Goal: Task Accomplishment & Management: Manage account settings

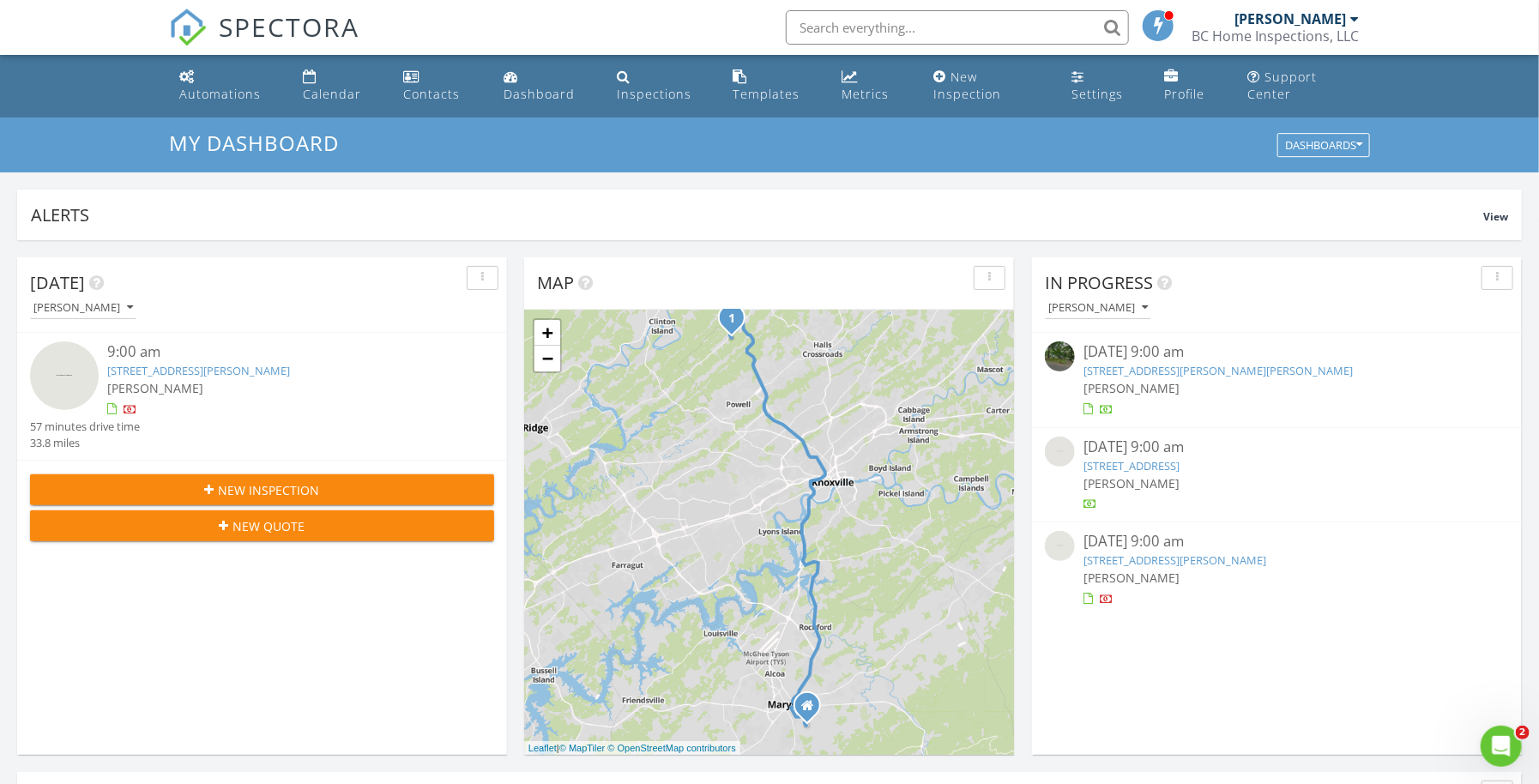
click at [266, 369] on link "[STREET_ADDRESS][PERSON_NAME]" at bounding box center [198, 370] width 182 height 15
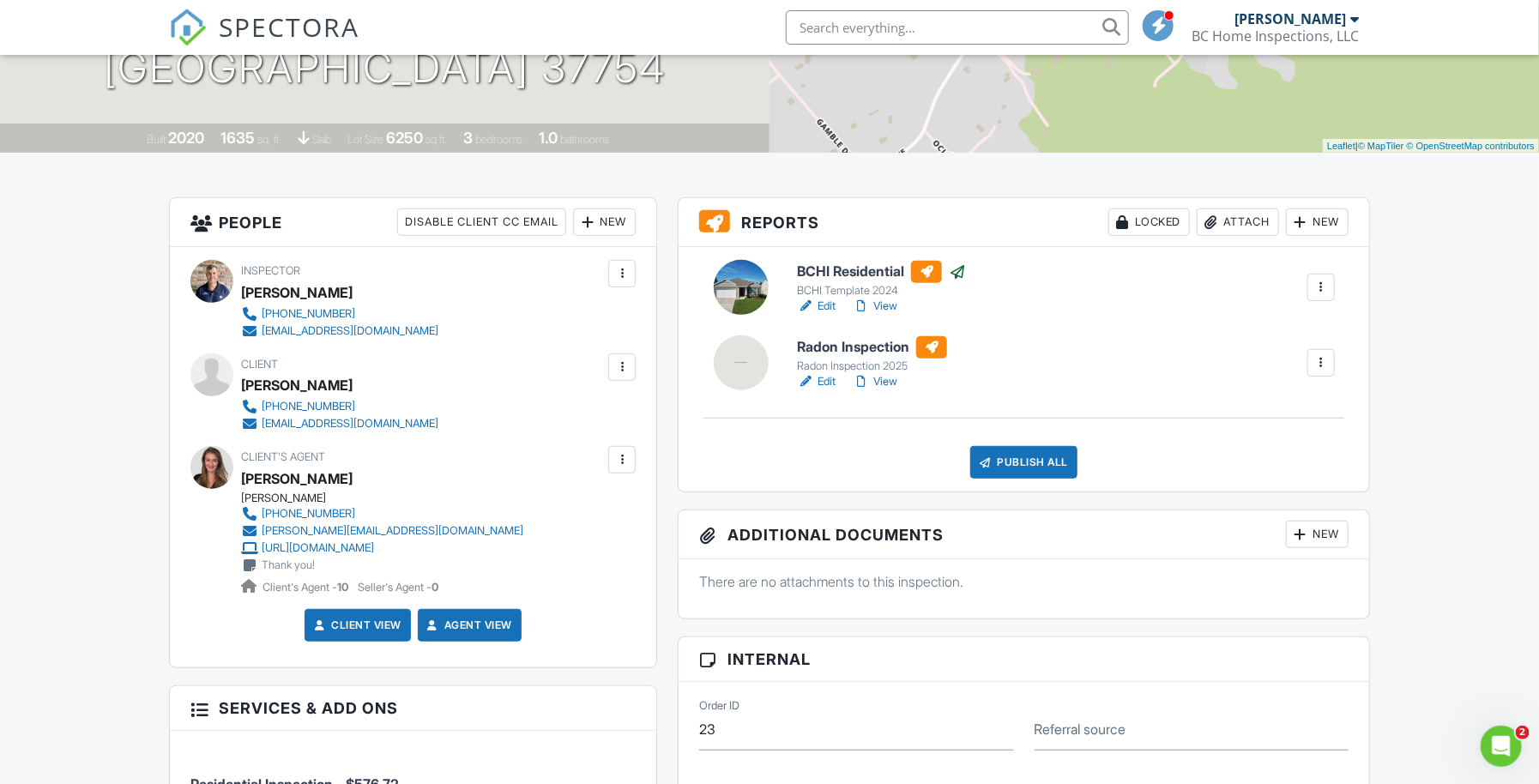
scroll to position [333, 0]
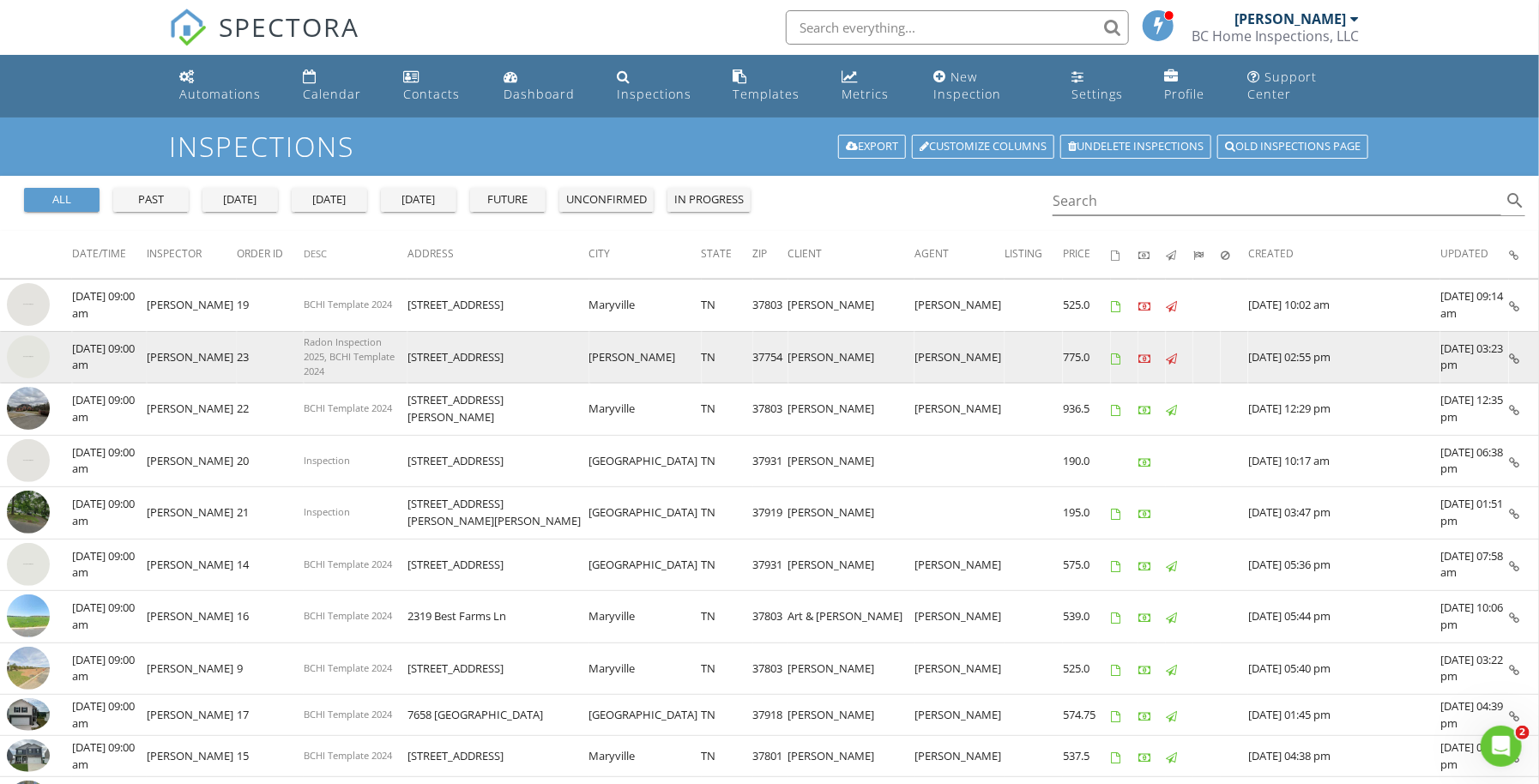
click at [1192, 370] on td at bounding box center [1179, 357] width 28 height 52
click at [1514, 353] on icon at bounding box center [1513, 359] width 10 height 11
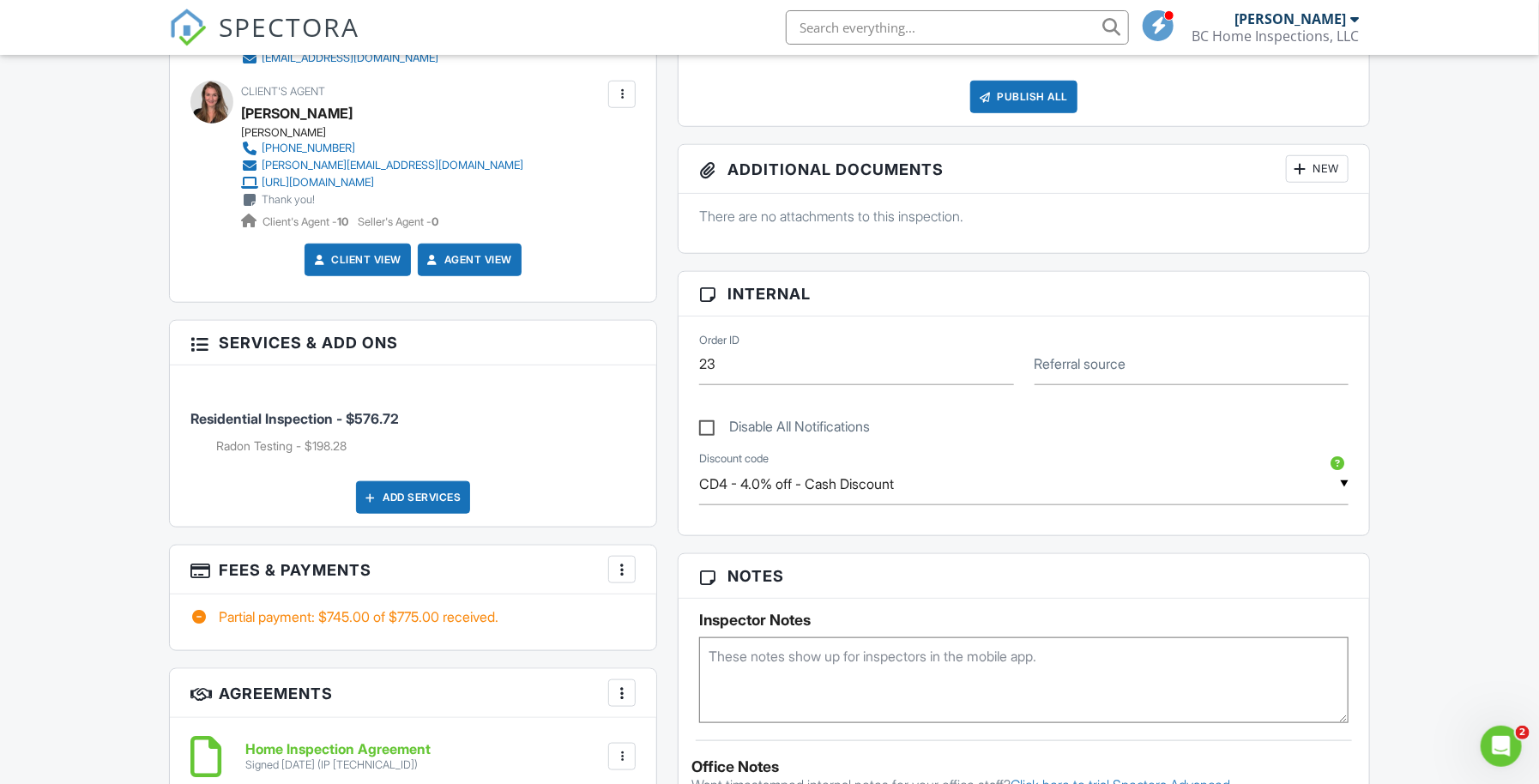
scroll to position [684, 0]
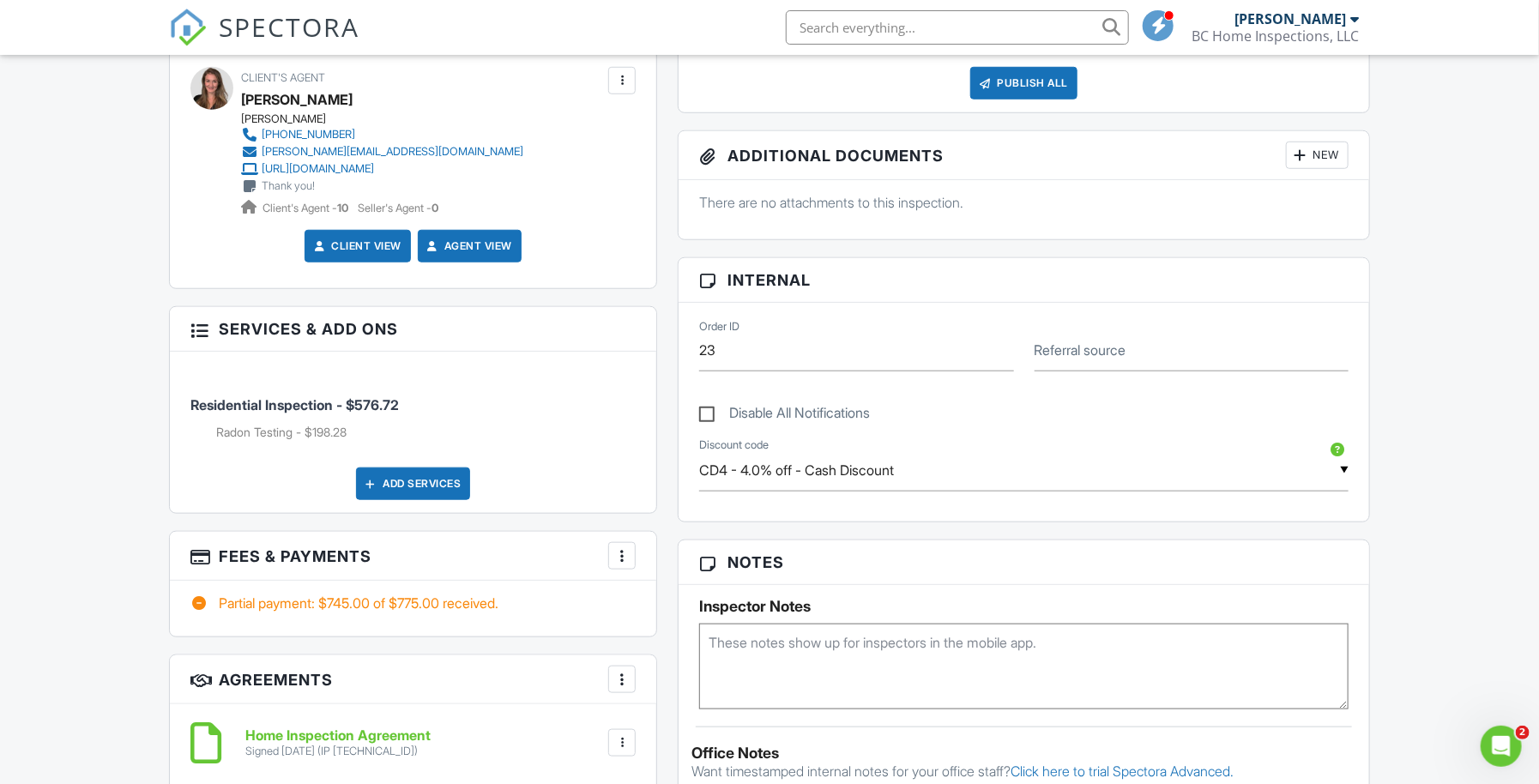
click at [625, 564] on div at bounding box center [622, 556] width 17 height 17
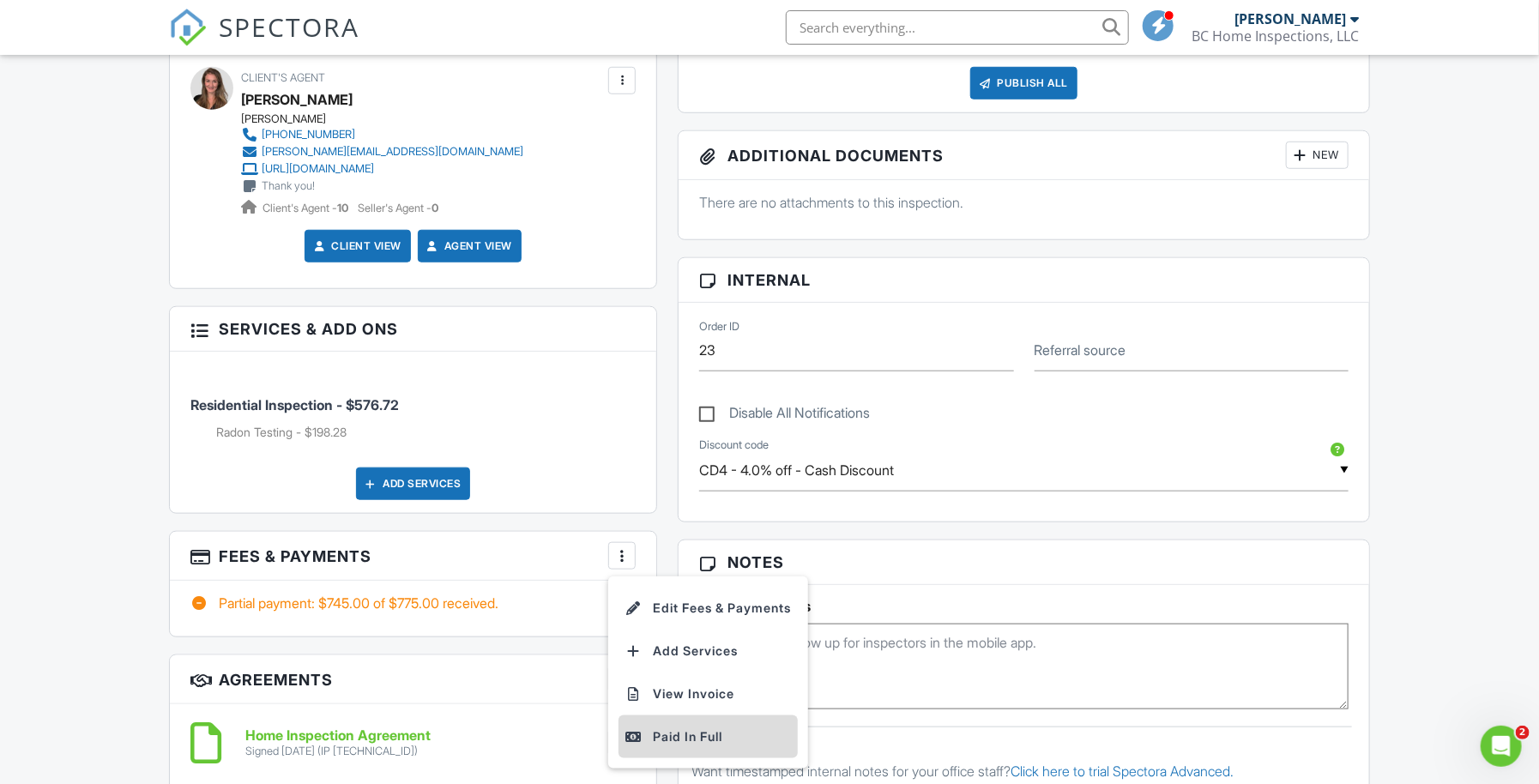
click at [666, 747] on div "Paid In Full" at bounding box center [707, 736] width 165 height 21
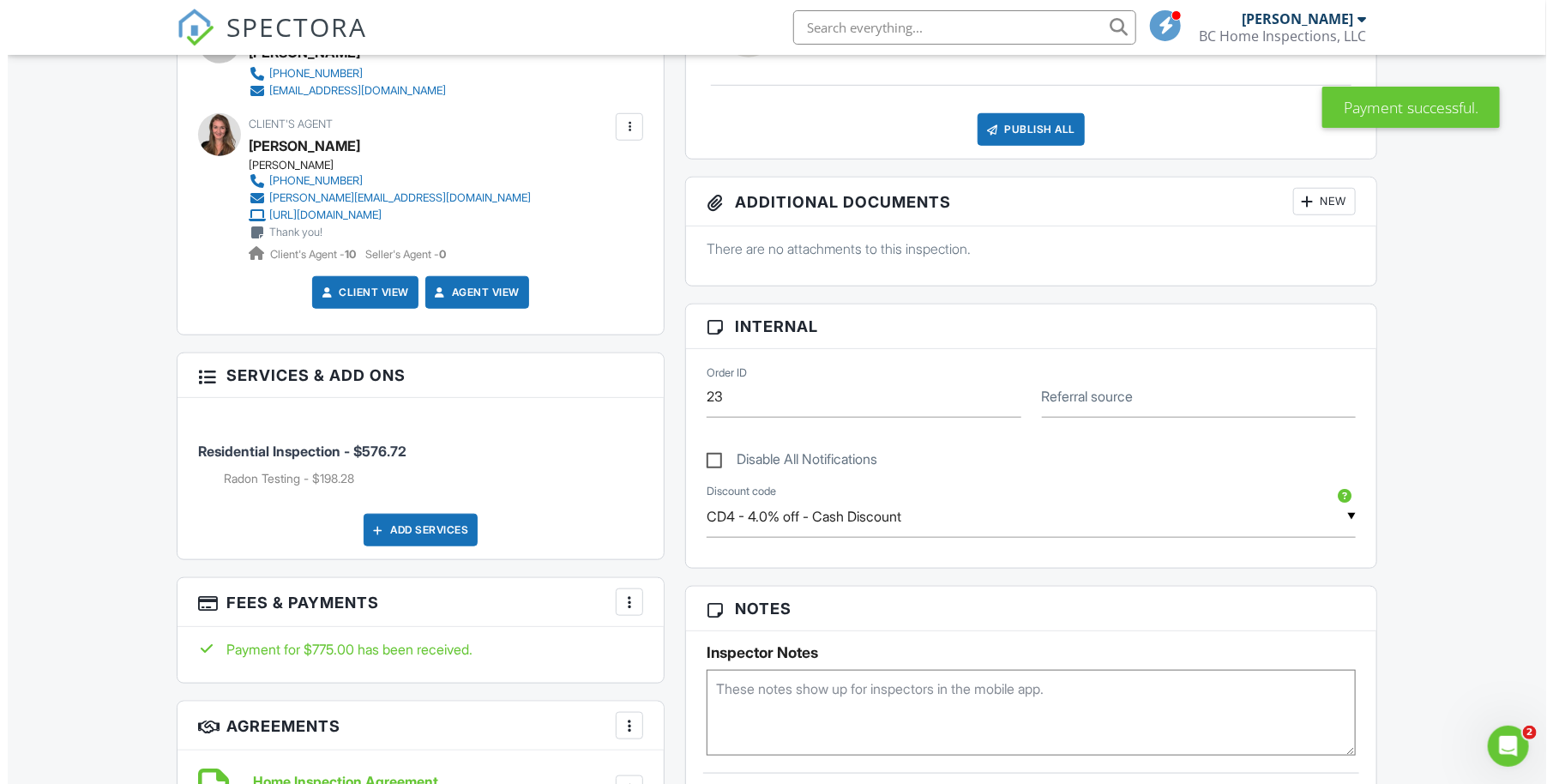
scroll to position [657, 0]
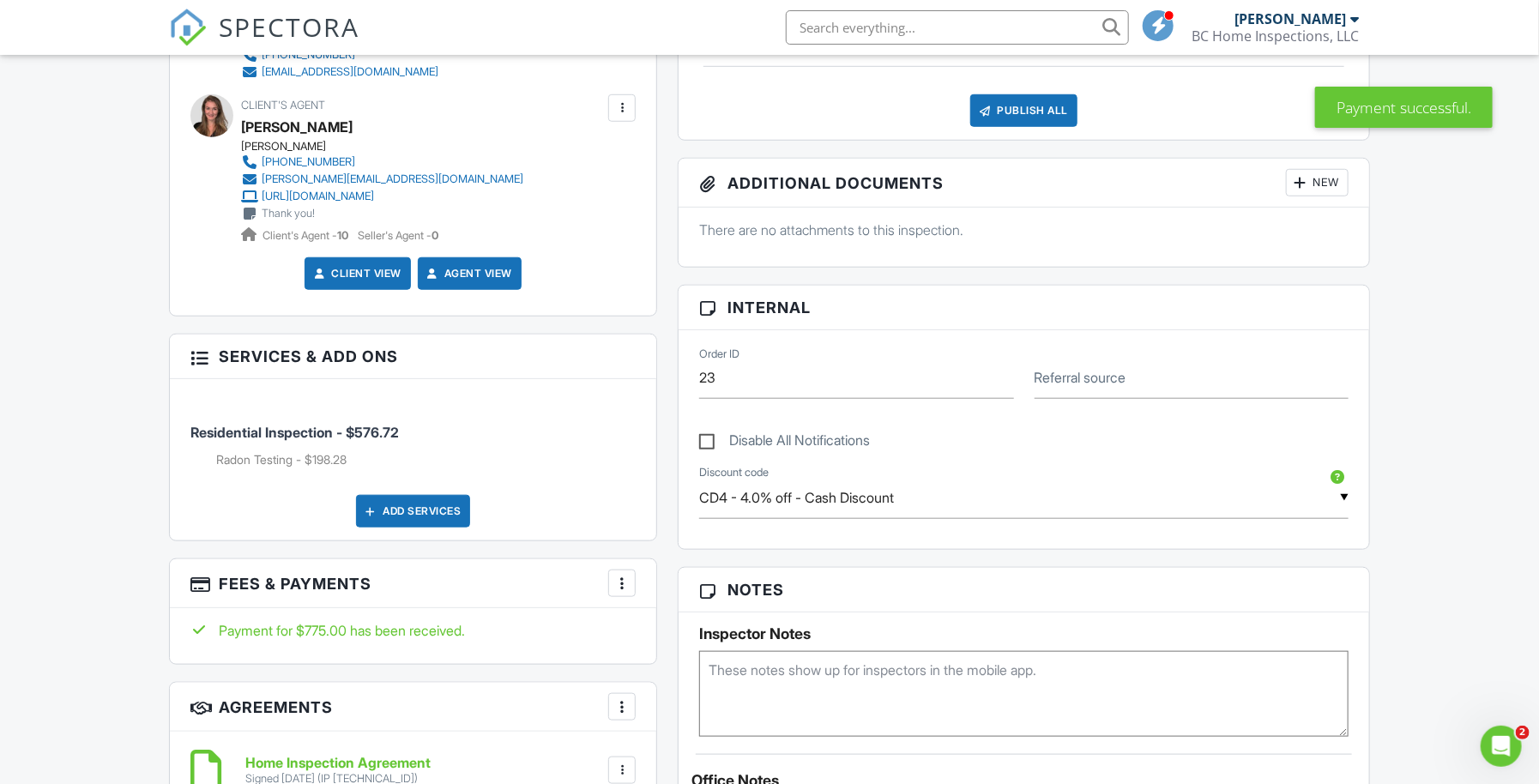
click at [629, 591] on div at bounding box center [622, 583] width 17 height 17
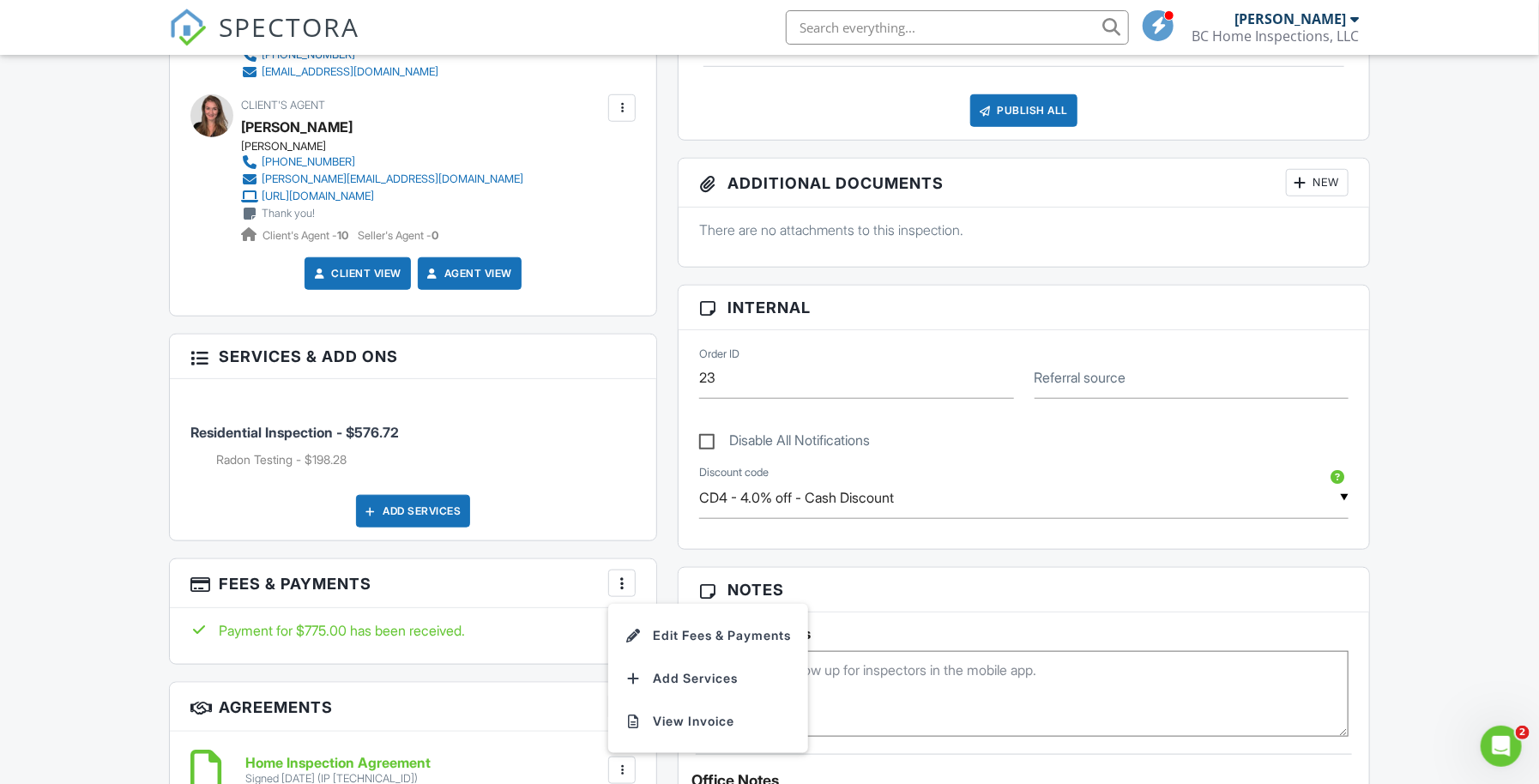
click at [705, 657] on li "Edit Fees & Payments" at bounding box center [708, 635] width 179 height 43
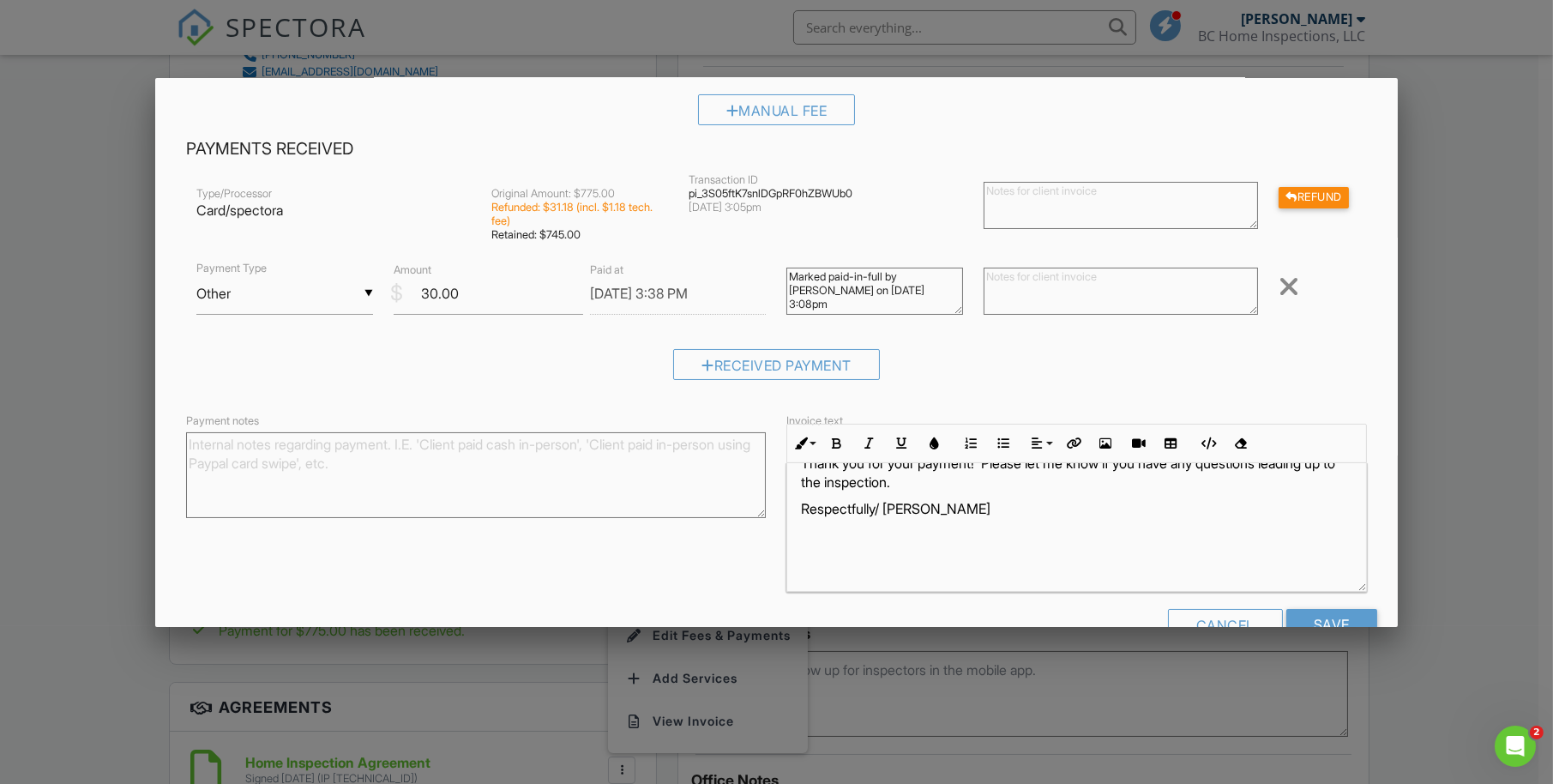
scroll to position [323, 0]
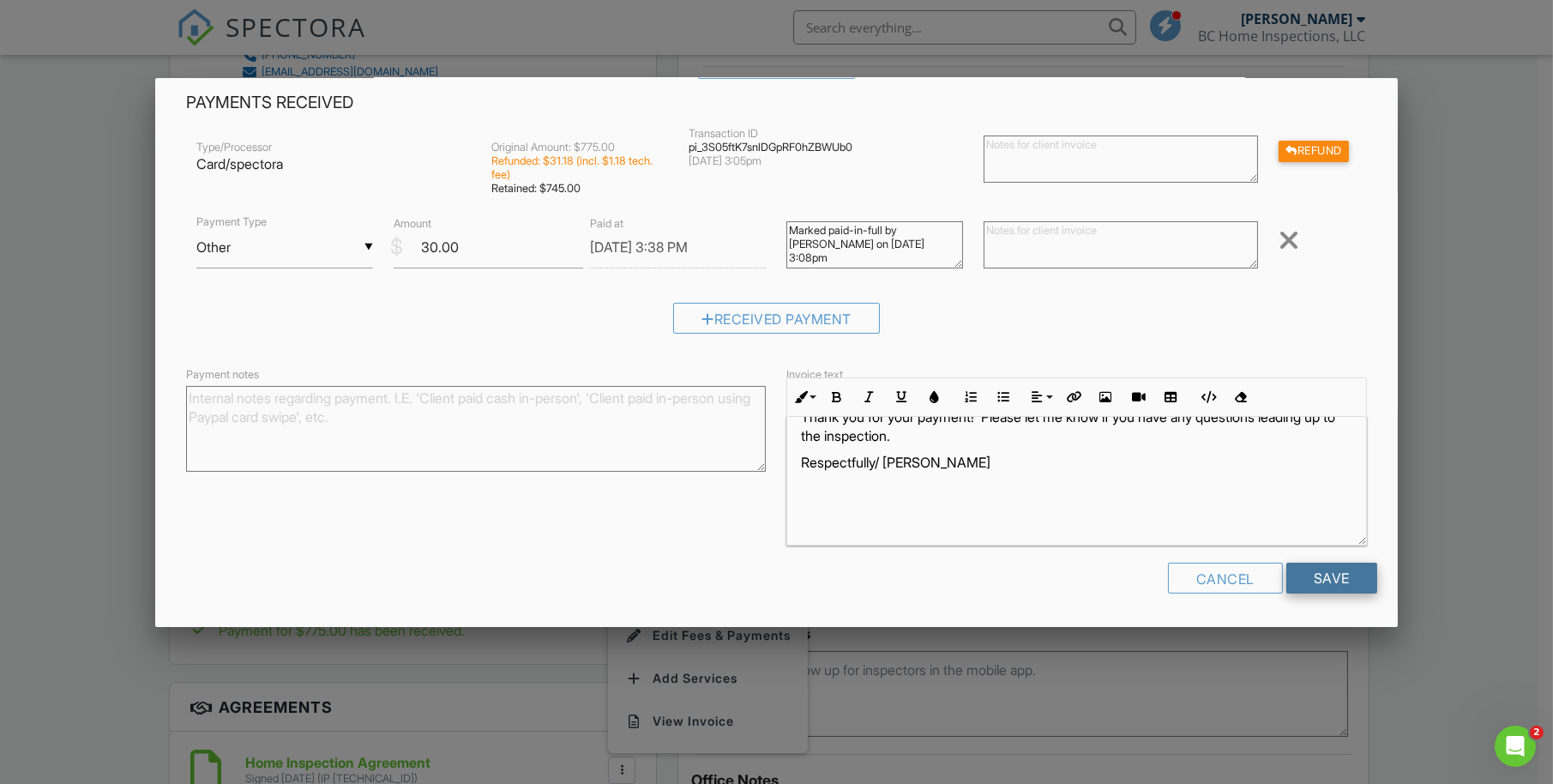
click at [1338, 576] on input "Save" at bounding box center [1331, 578] width 91 height 31
